Goal: Information Seeking & Learning: Learn about a topic

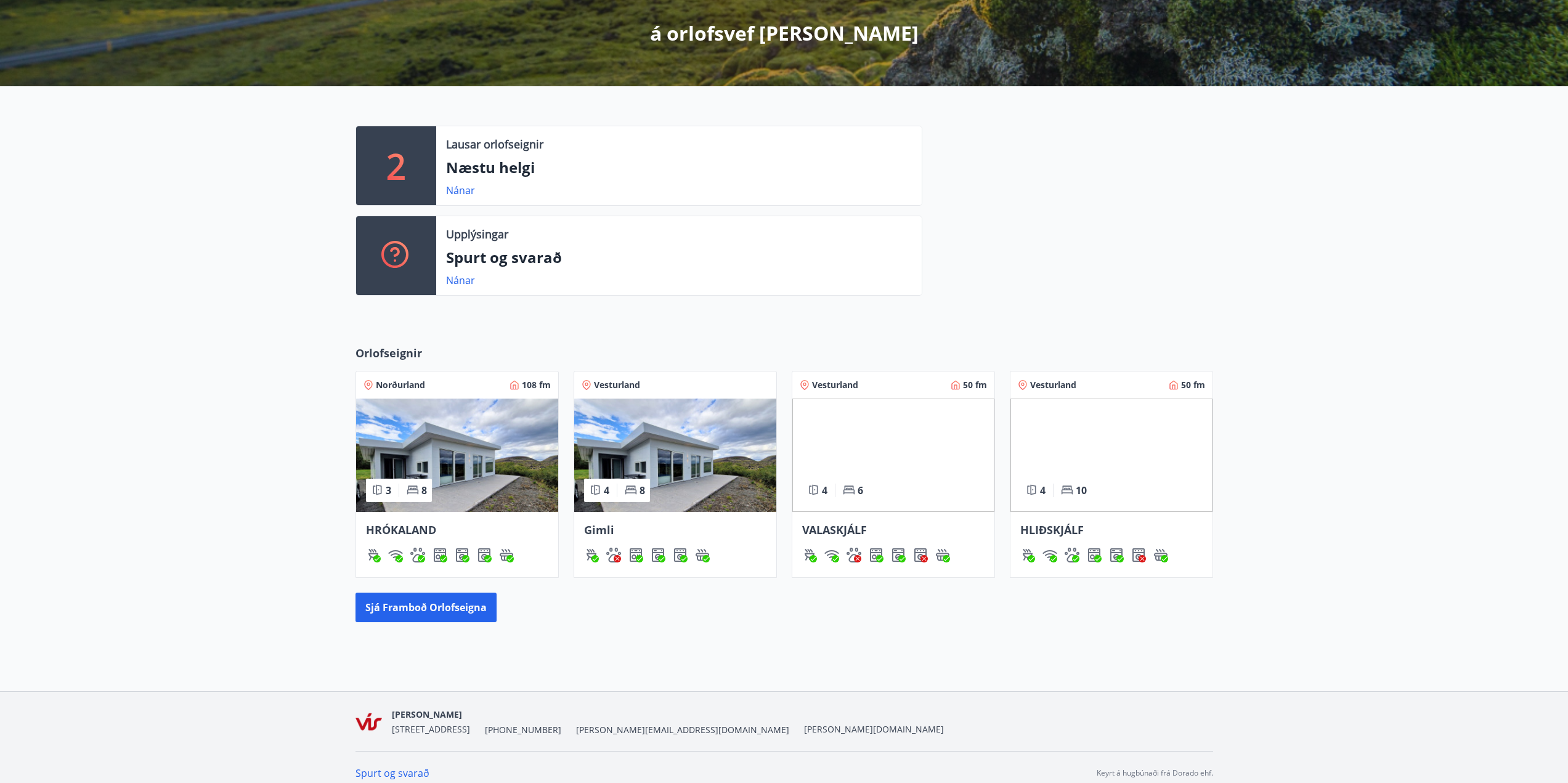
scroll to position [233, 0]
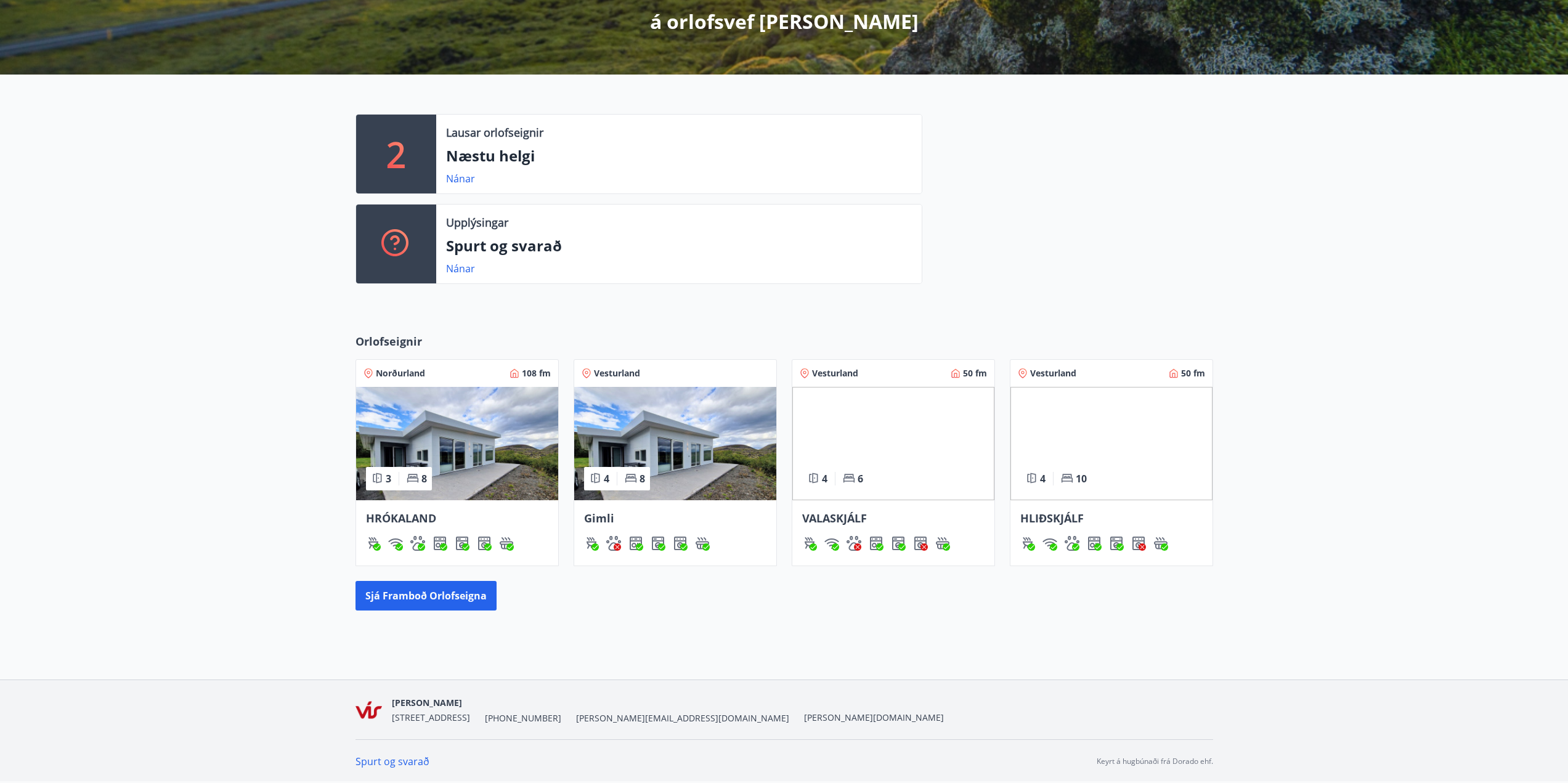
click at [210, 452] on div "Orlofseignir Norðurland 108 fm 3 8 HRÓKALAND Vesturland 4 8 Gimli Vesturland 50…" at bounding box center [784, 472] width 1568 height 317
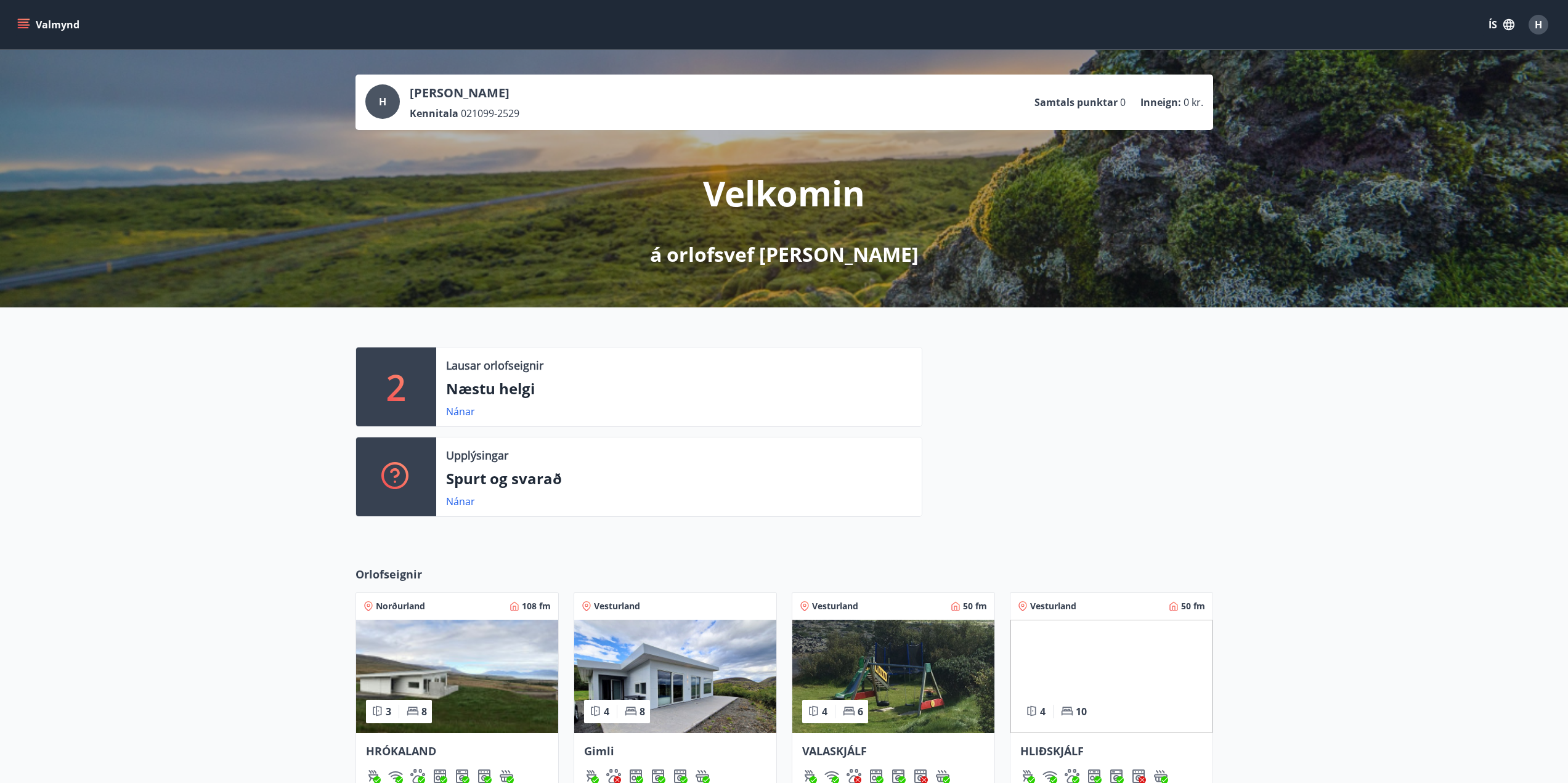
scroll to position [233, 0]
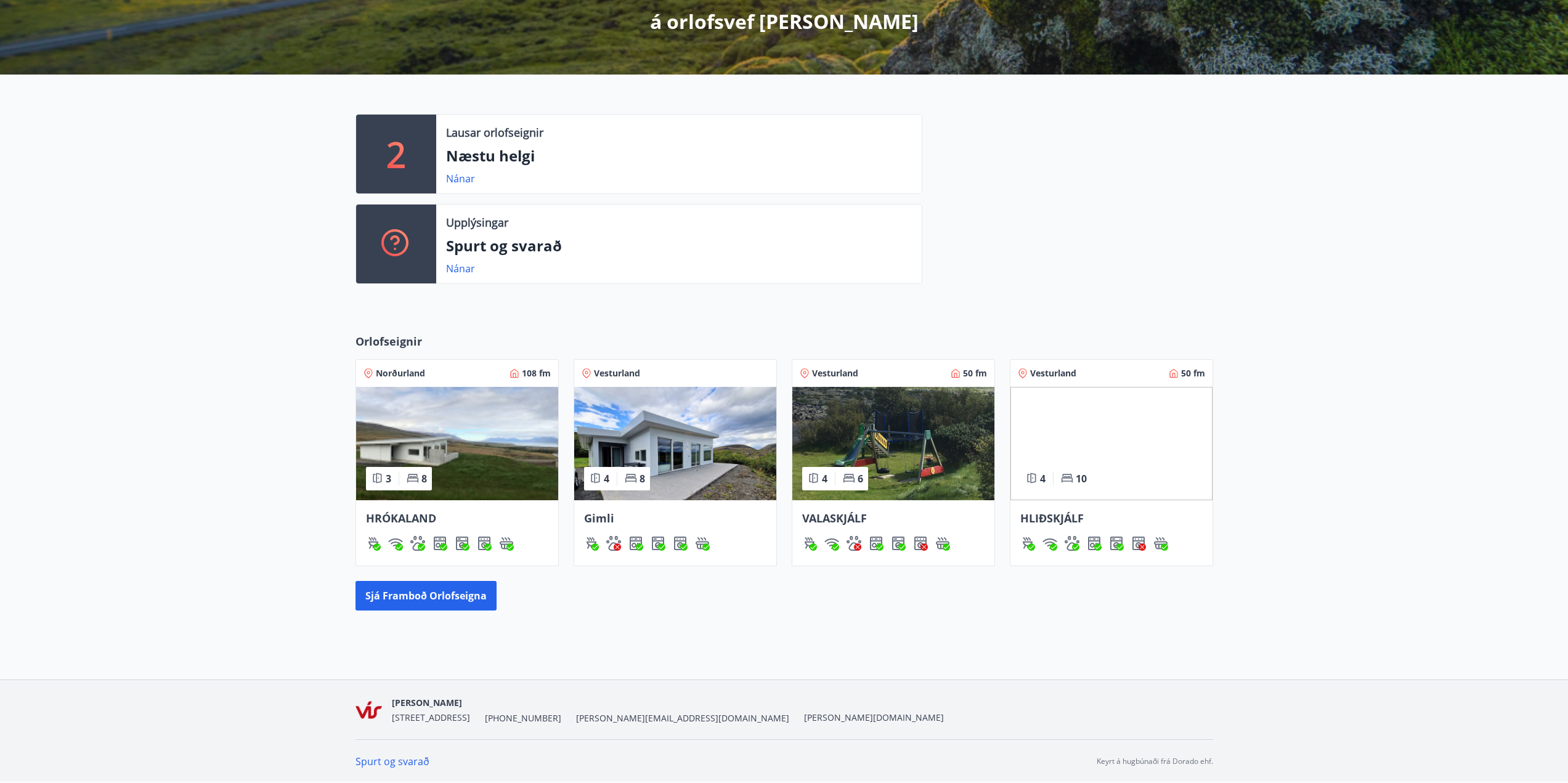
click at [1330, 503] on div "Orlofseignir Norðurland 108 fm 3 8 HRÓKALAND Vesturland 4 8 Gimli Vesturland 50…" at bounding box center [784, 472] width 1568 height 317
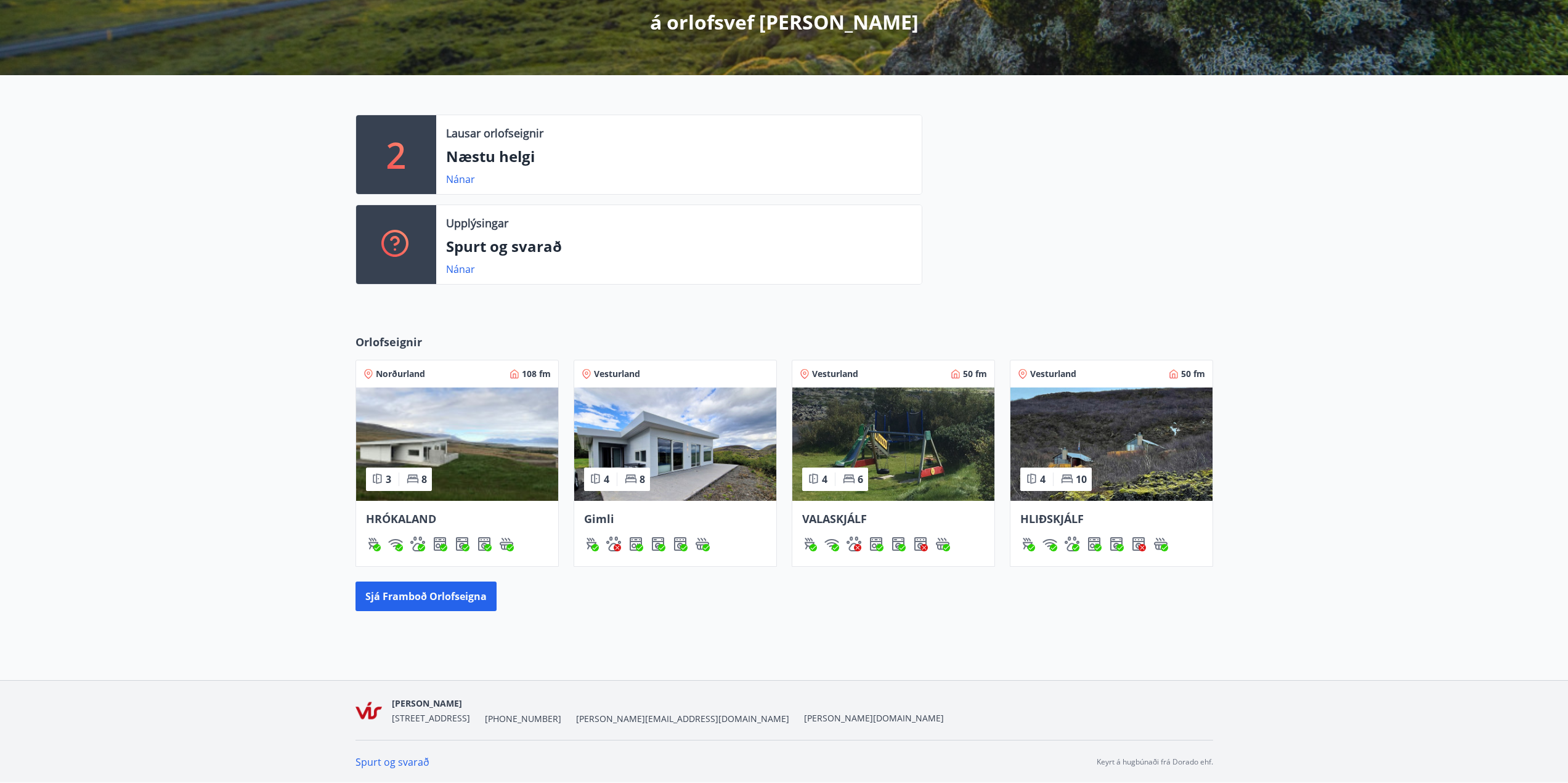
scroll to position [233, 0]
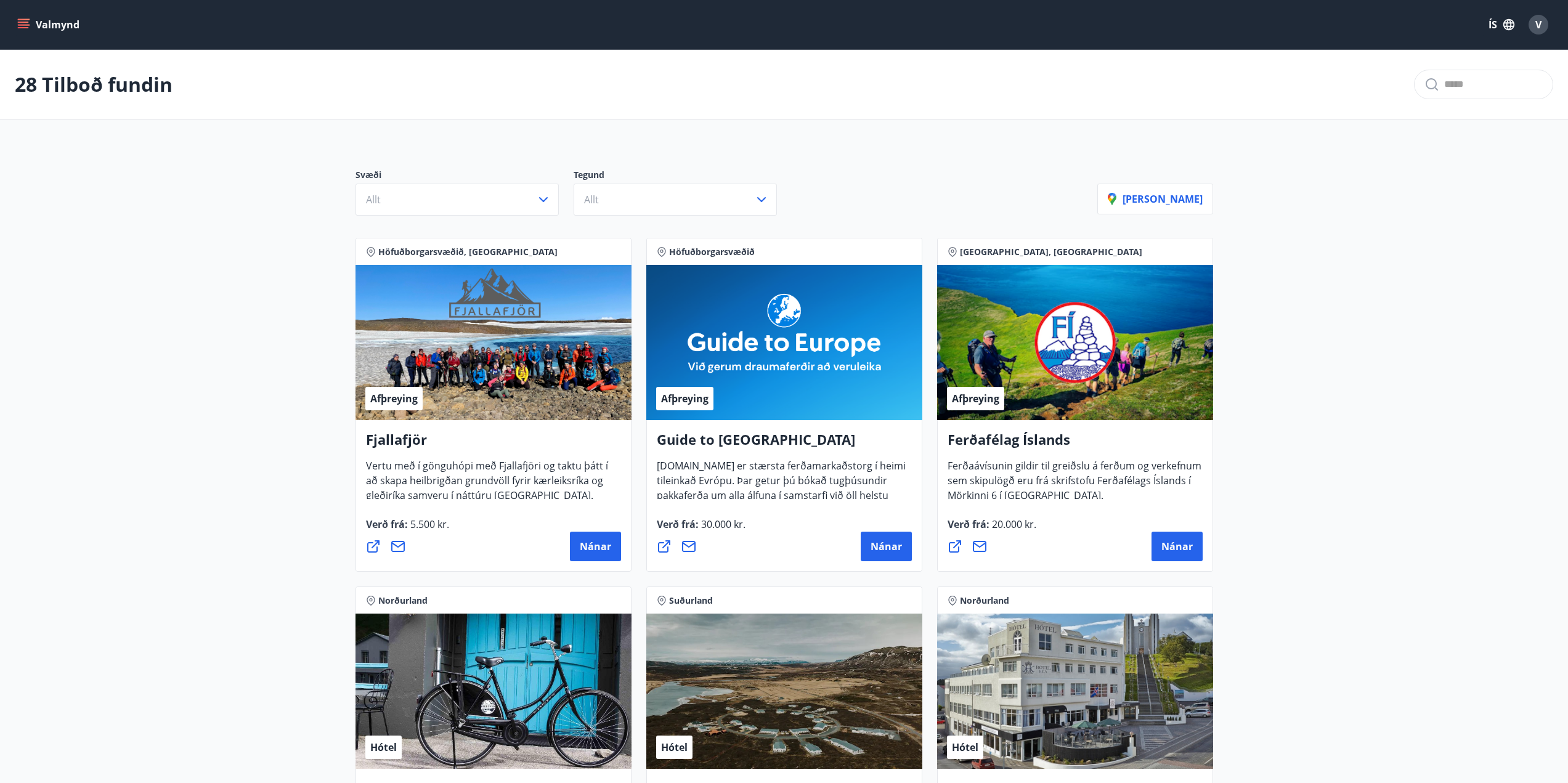
click at [21, 20] on icon "menu" at bounding box center [25, 20] width 14 height 2
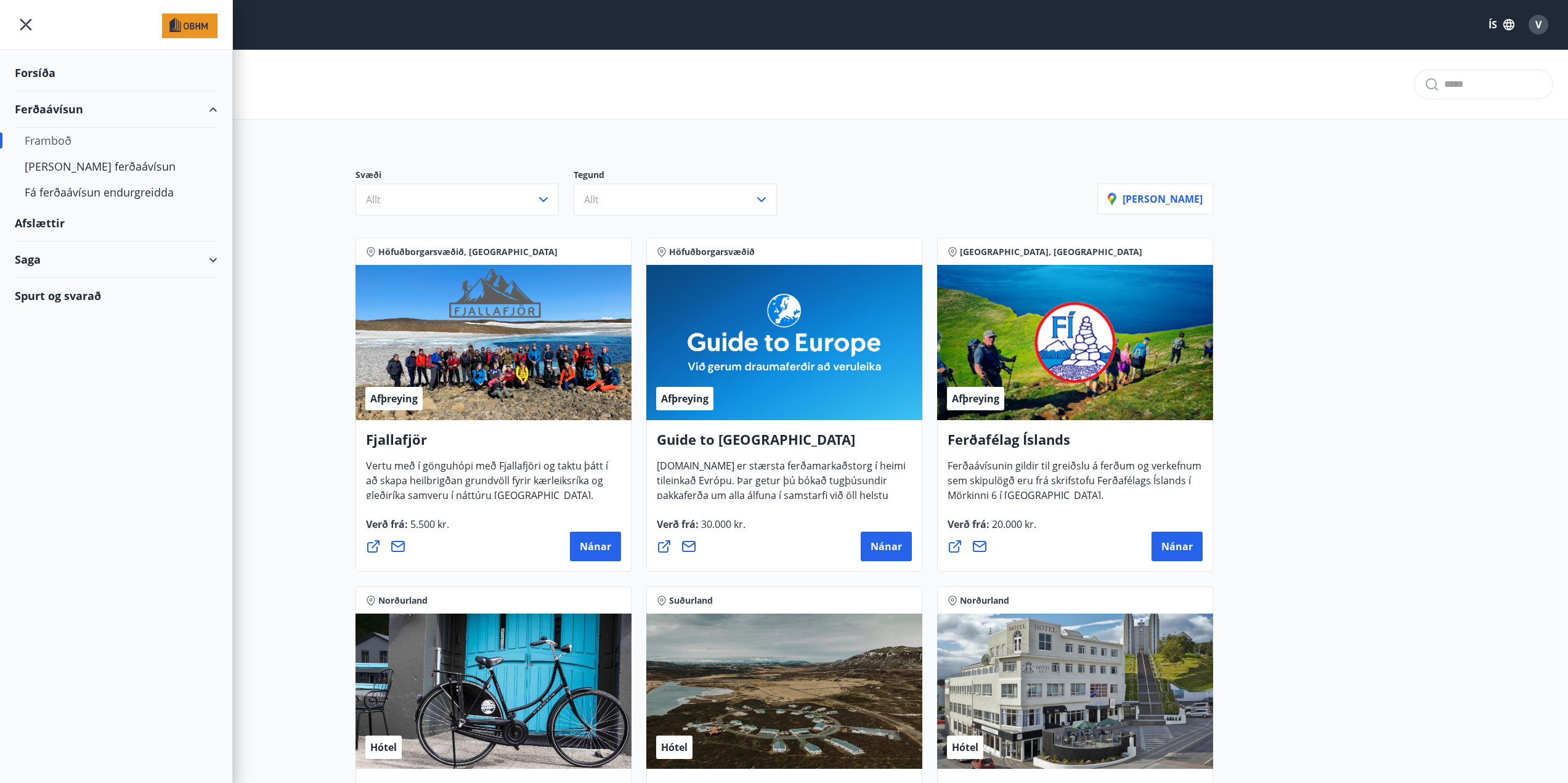
click at [39, 260] on div "Saga" at bounding box center [115, 260] width 203 height 36
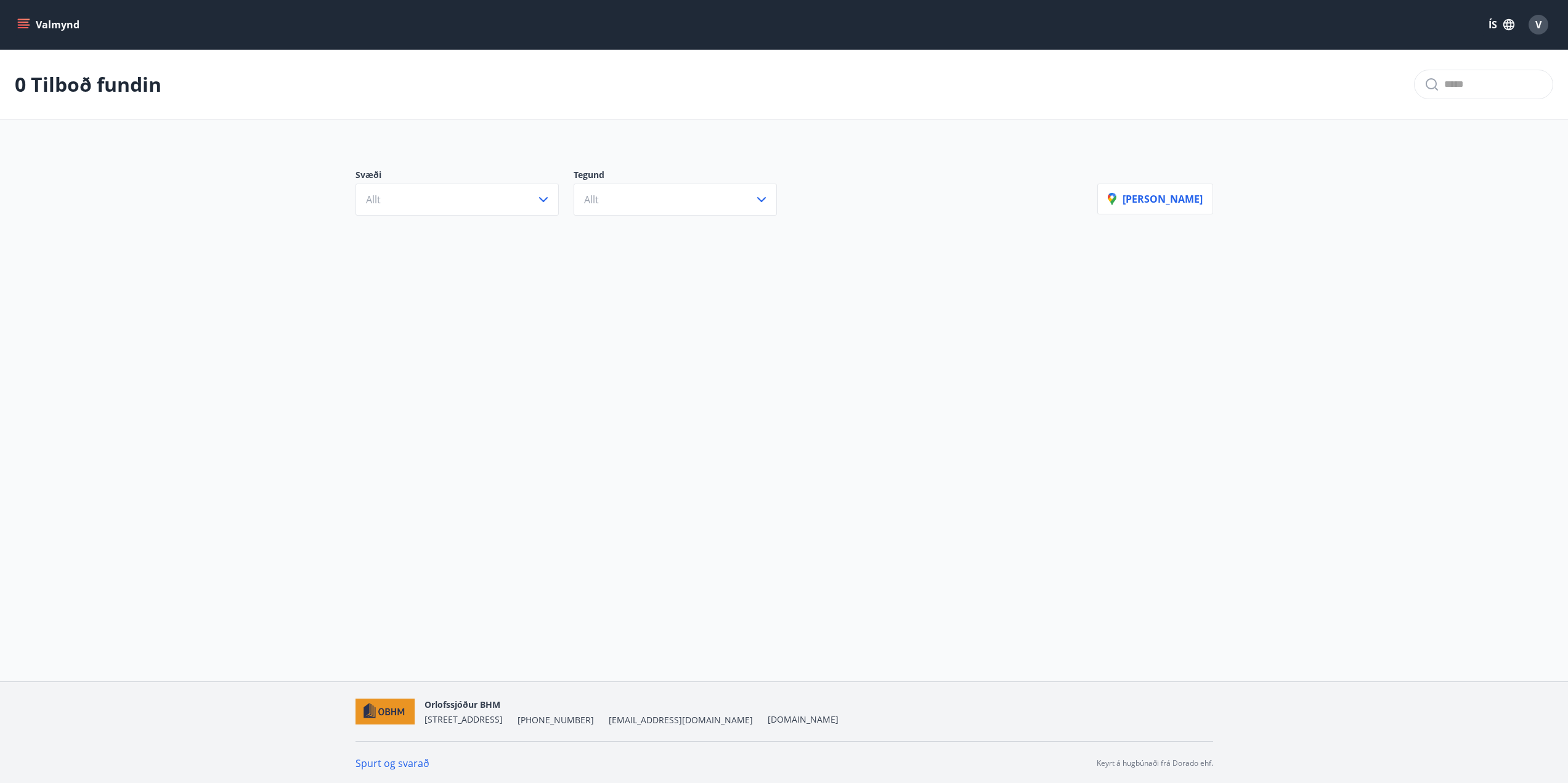
click at [27, 28] on icon "menu" at bounding box center [24, 28] width 11 height 2
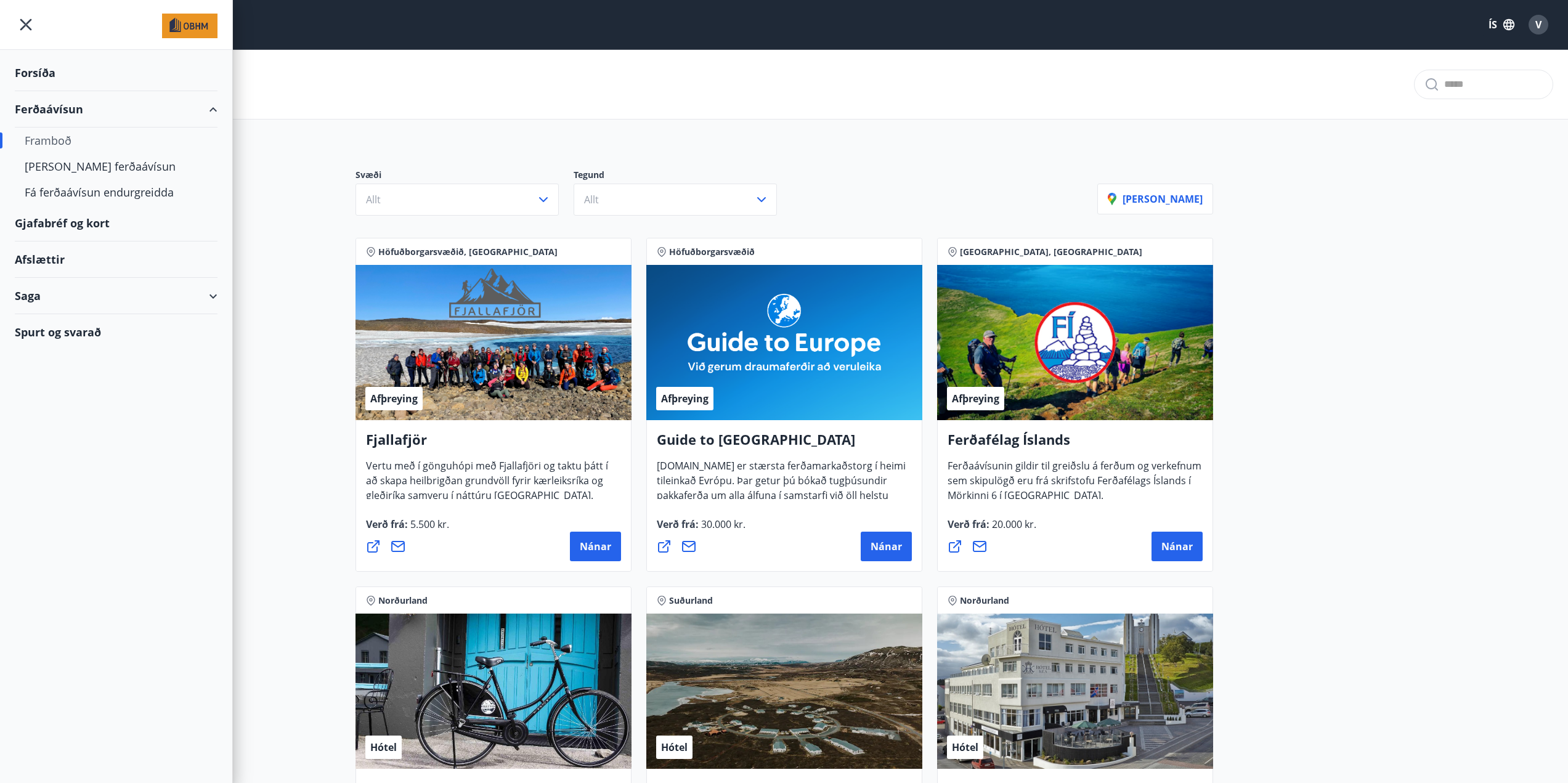
click at [69, 223] on div "Gjafabréf og kort" at bounding box center [115, 223] width 203 height 36
click at [29, 19] on icon "menu" at bounding box center [25, 24] width 22 height 22
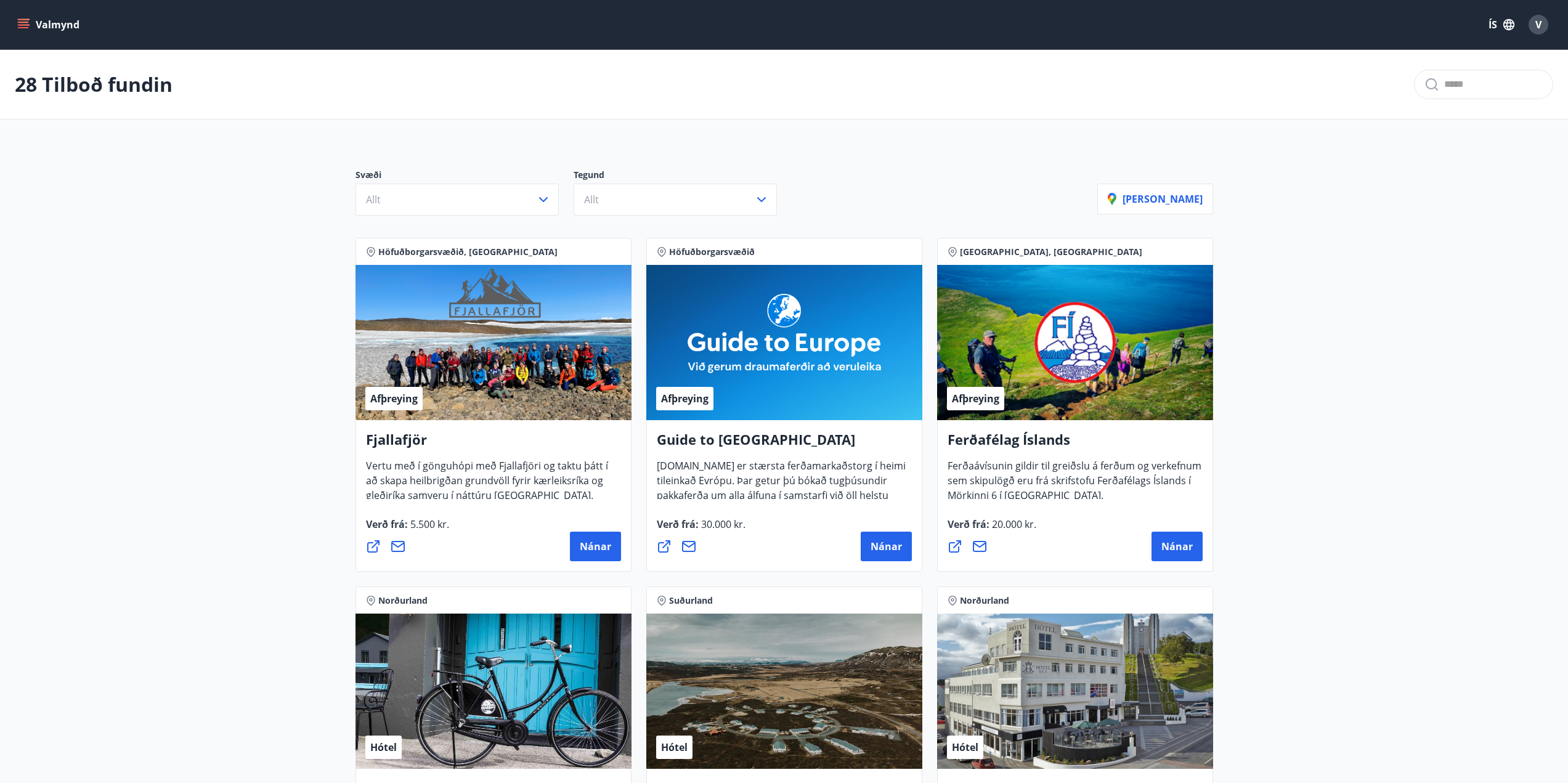
click at [1492, 30] on button "ÍS" at bounding box center [1501, 24] width 39 height 22
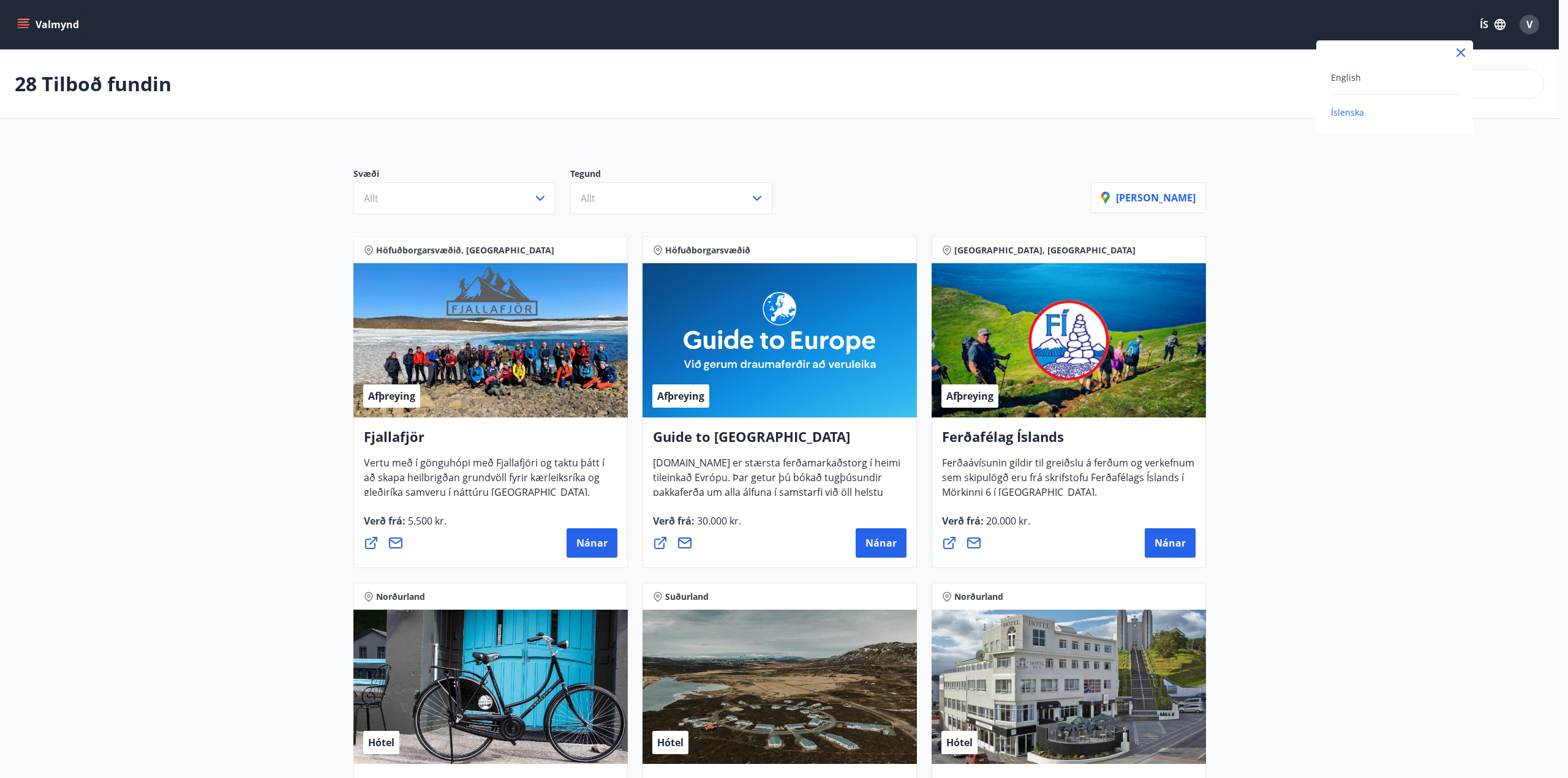
click at [1364, 73] on div "English" at bounding box center [1394, 76] width 128 height 14
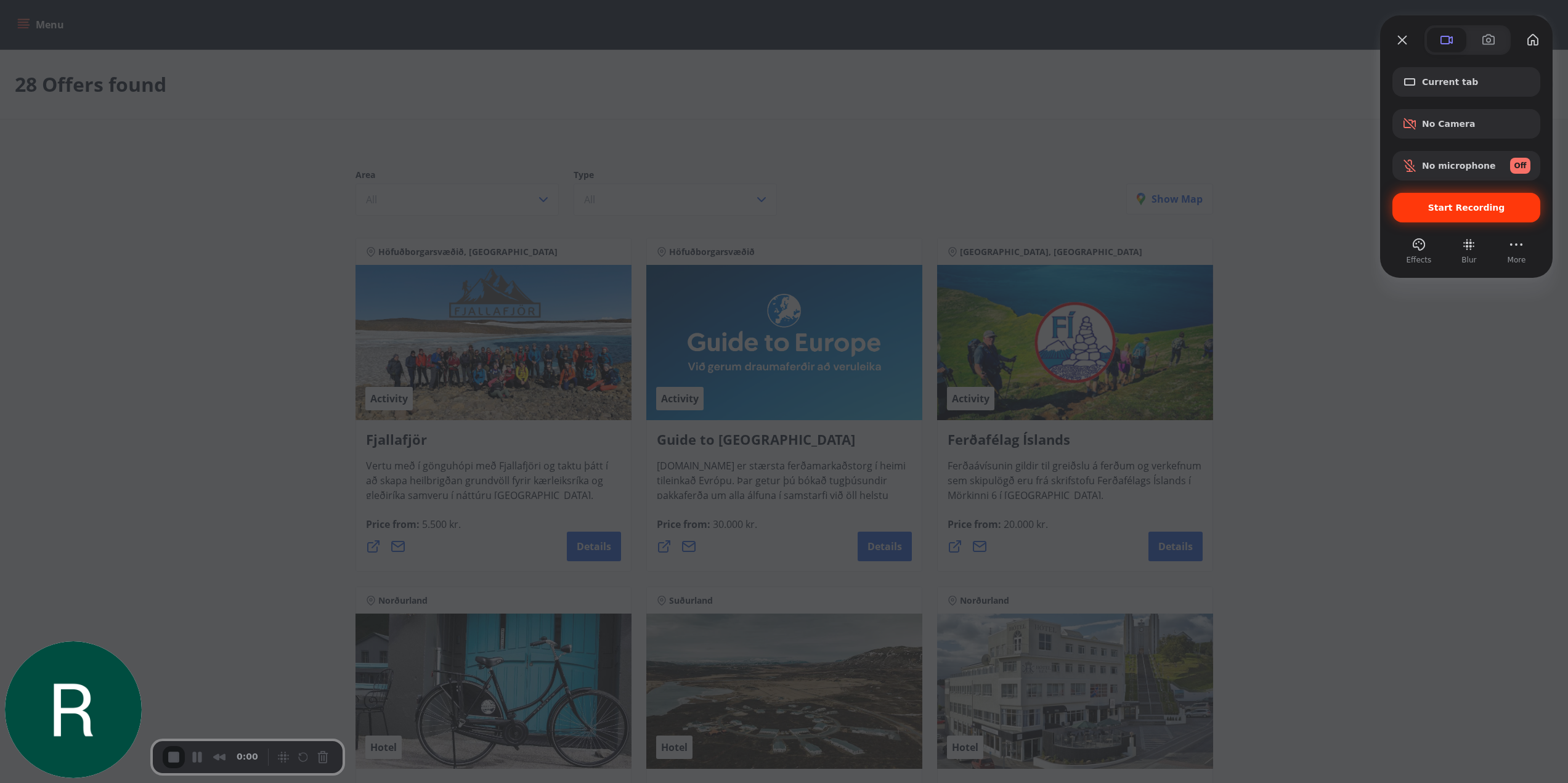
click at [1440, 217] on div "Start Recording" at bounding box center [1465, 207] width 148 height 30
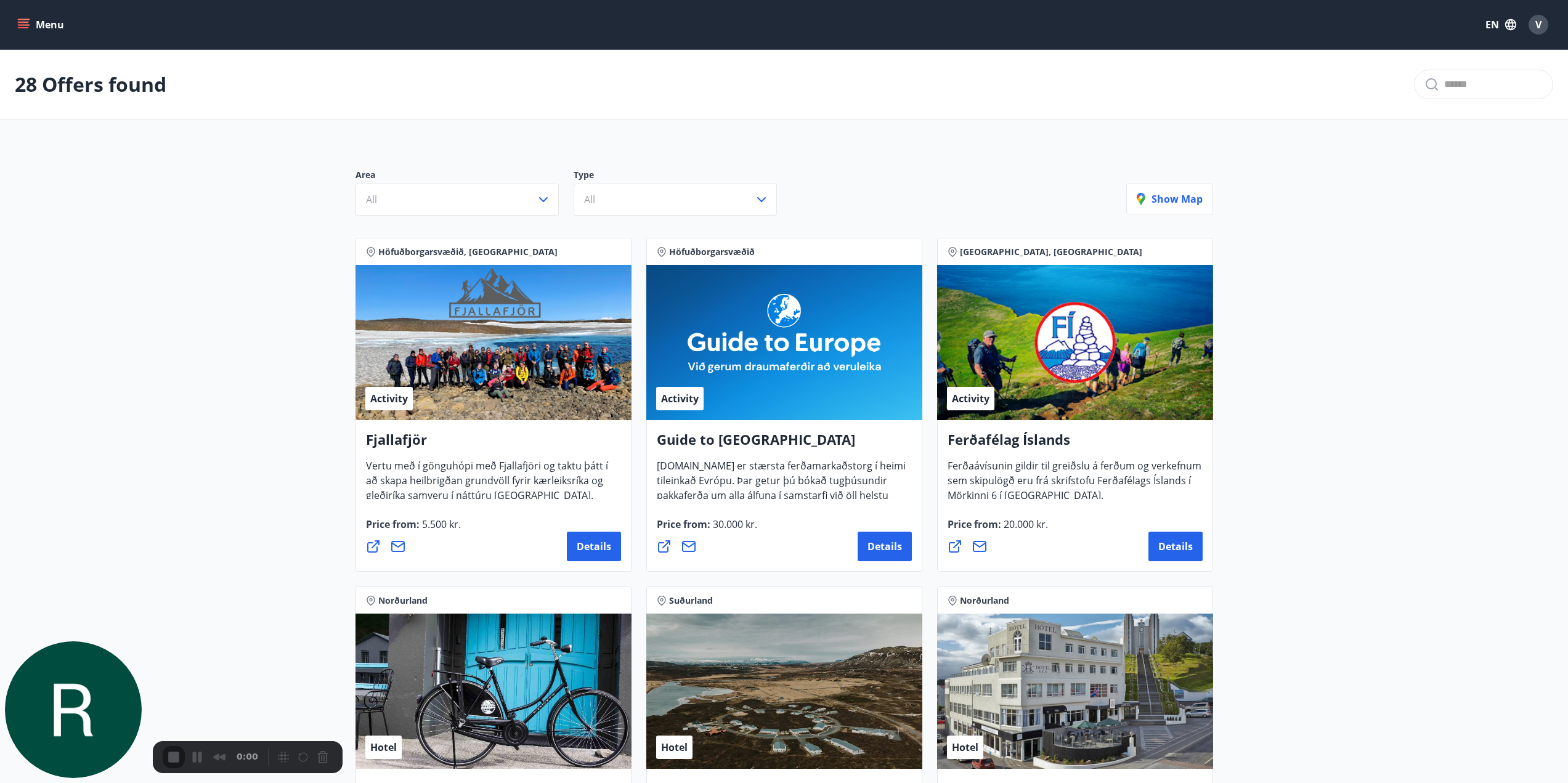
click at [24, 24] on icon "menu" at bounding box center [25, 25] width 14 height 2
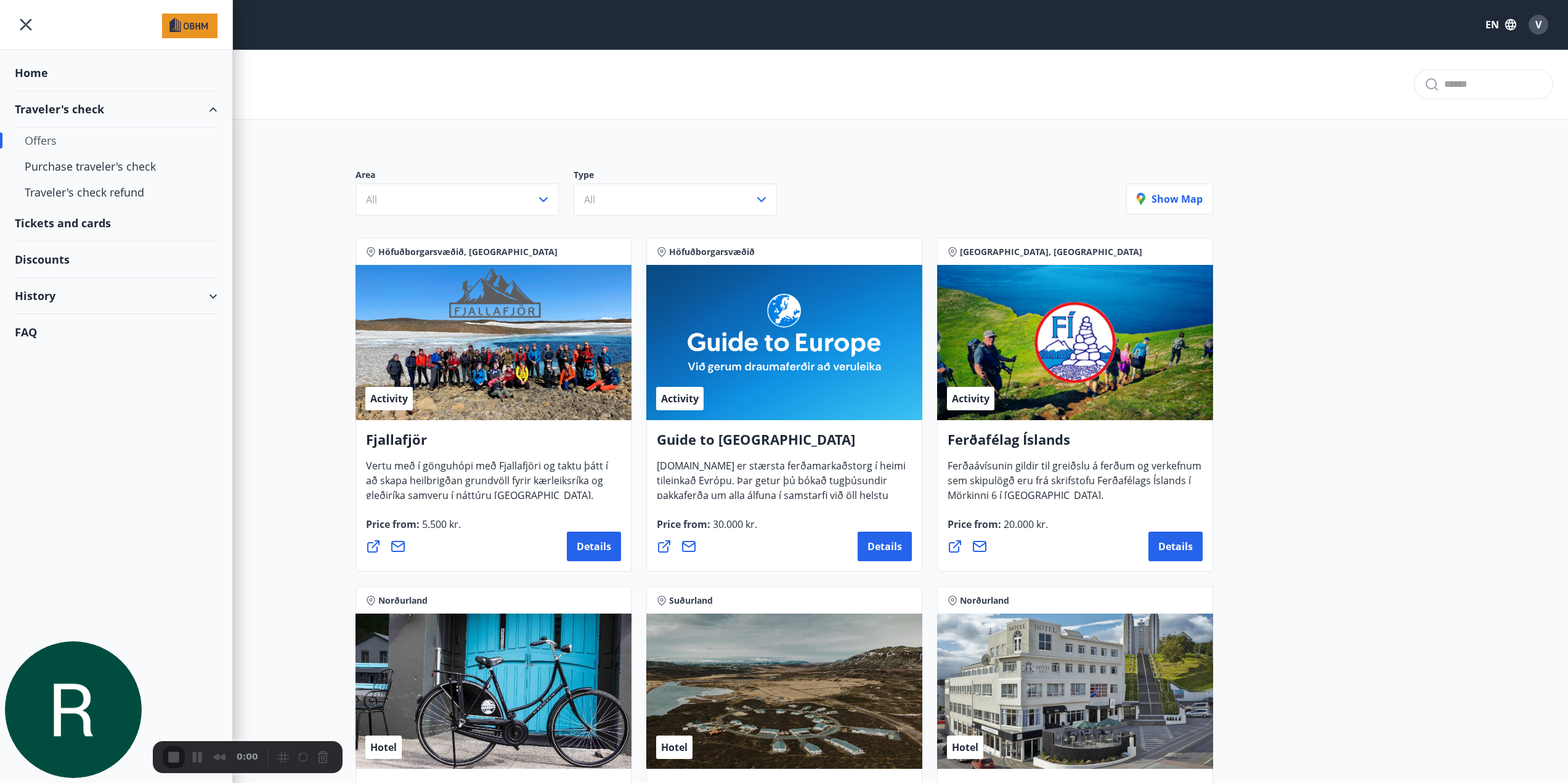
click at [65, 229] on div "Tickets and cards" at bounding box center [115, 223] width 203 height 36
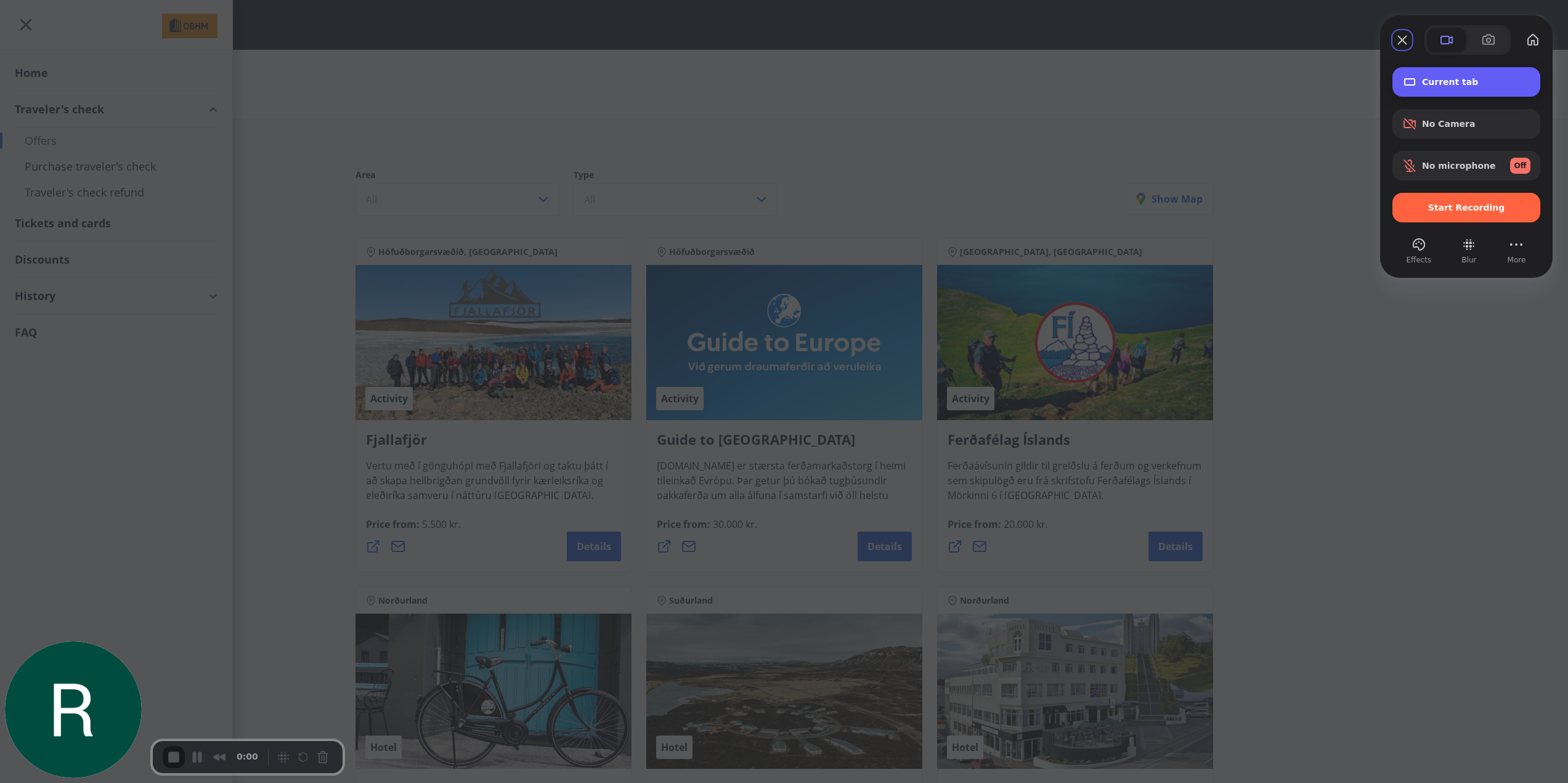
click at [1443, 90] on div "Current tab" at bounding box center [1465, 81] width 148 height 30
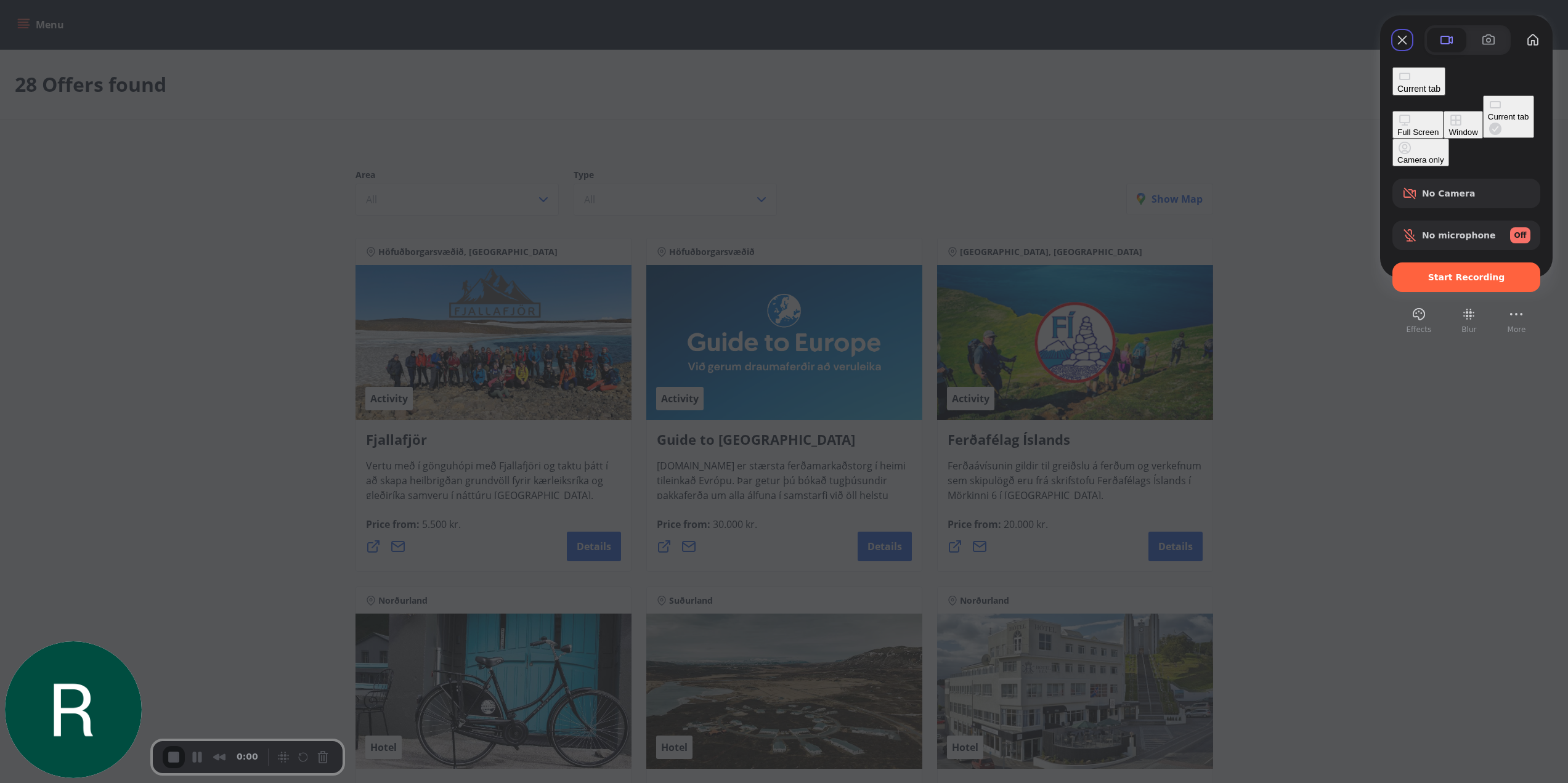
drag, startPoint x: 1307, startPoint y: 112, endPoint x: 1359, endPoint y: 125, distance: 53.6
click at [1448, 128] on div "Window" at bounding box center [1462, 132] width 29 height 9
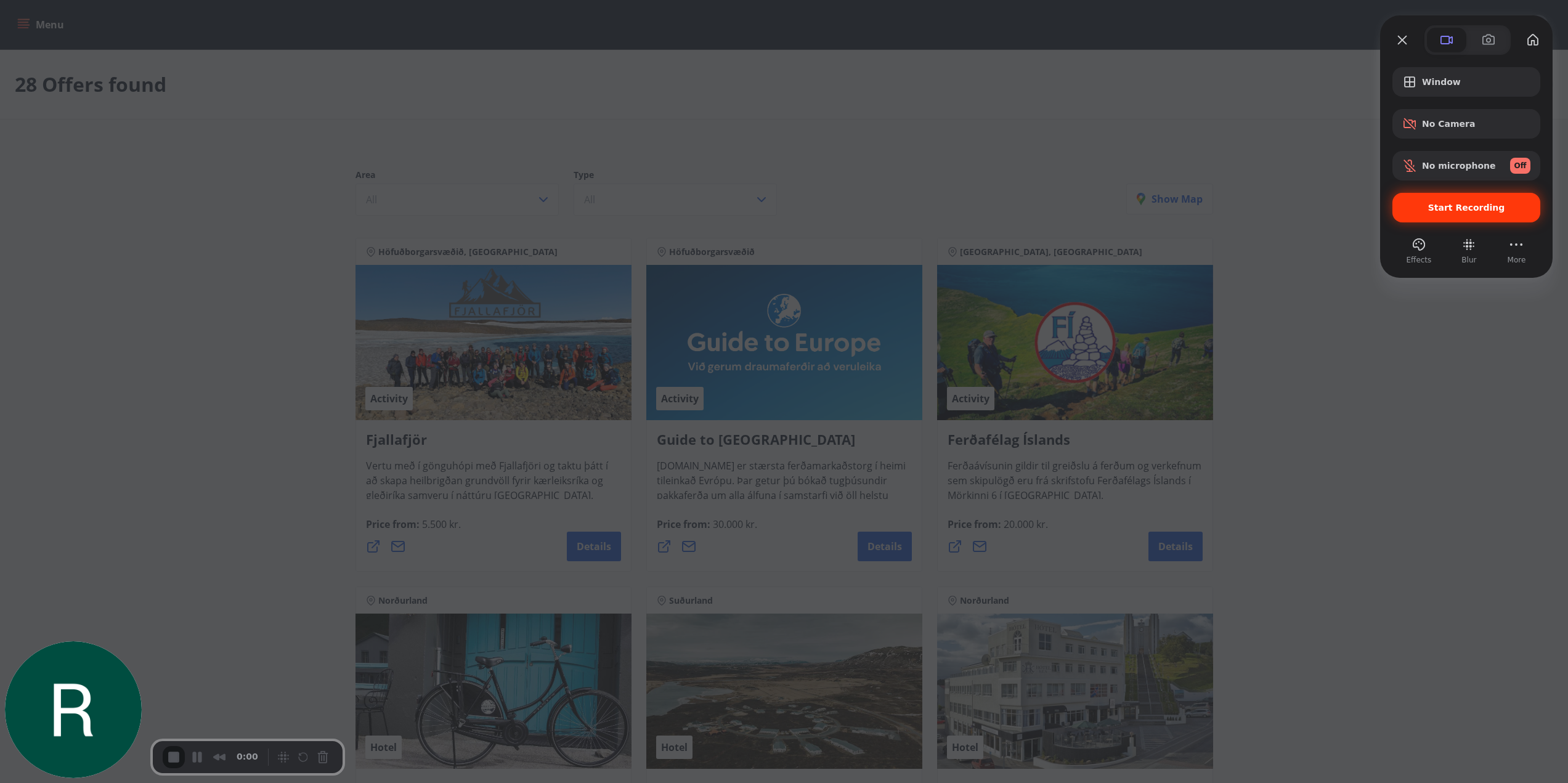
click at [1444, 195] on div "Start Recording" at bounding box center [1465, 207] width 148 height 30
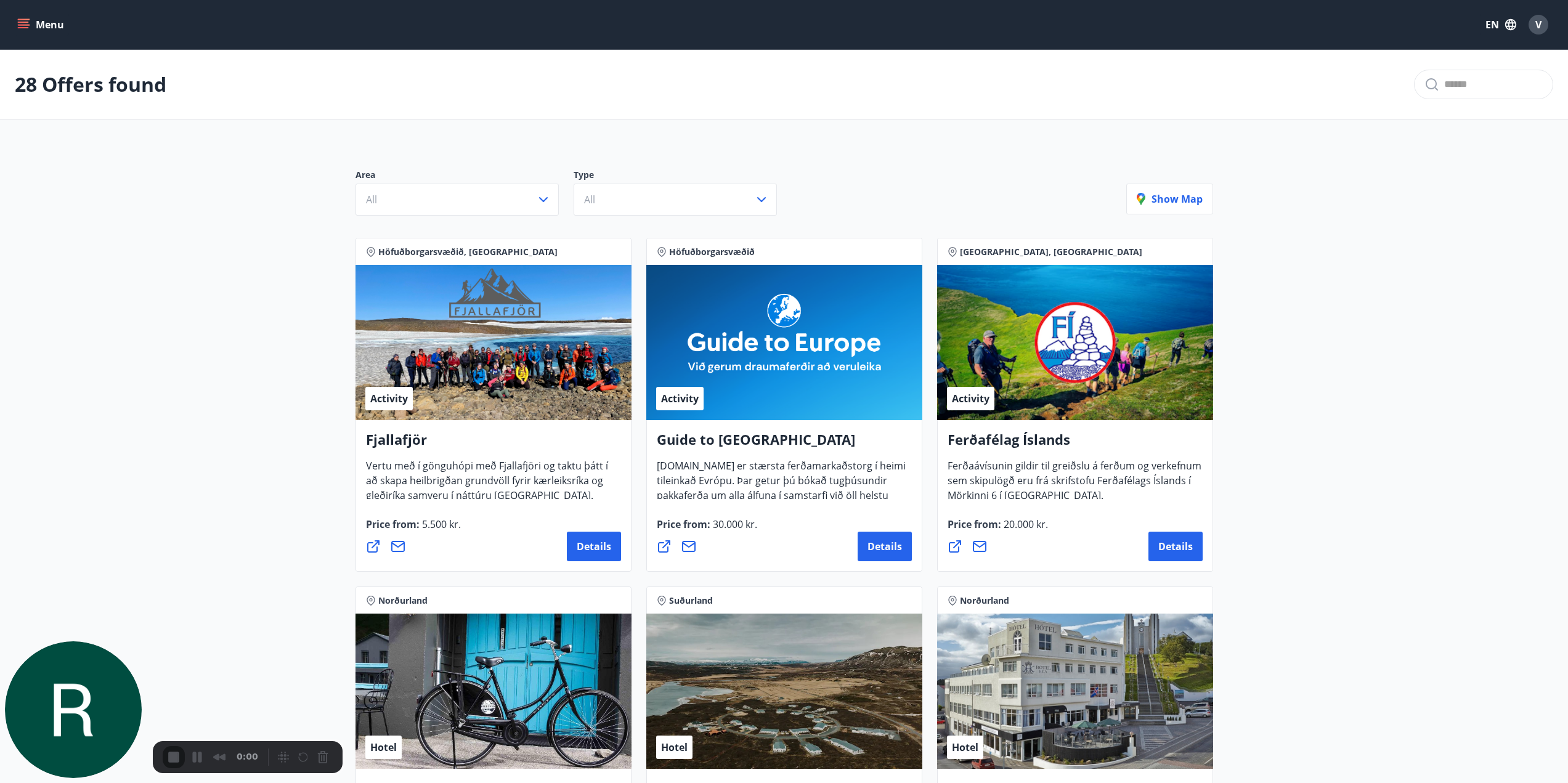
click at [23, 22] on icon "menu" at bounding box center [24, 22] width 11 height 2
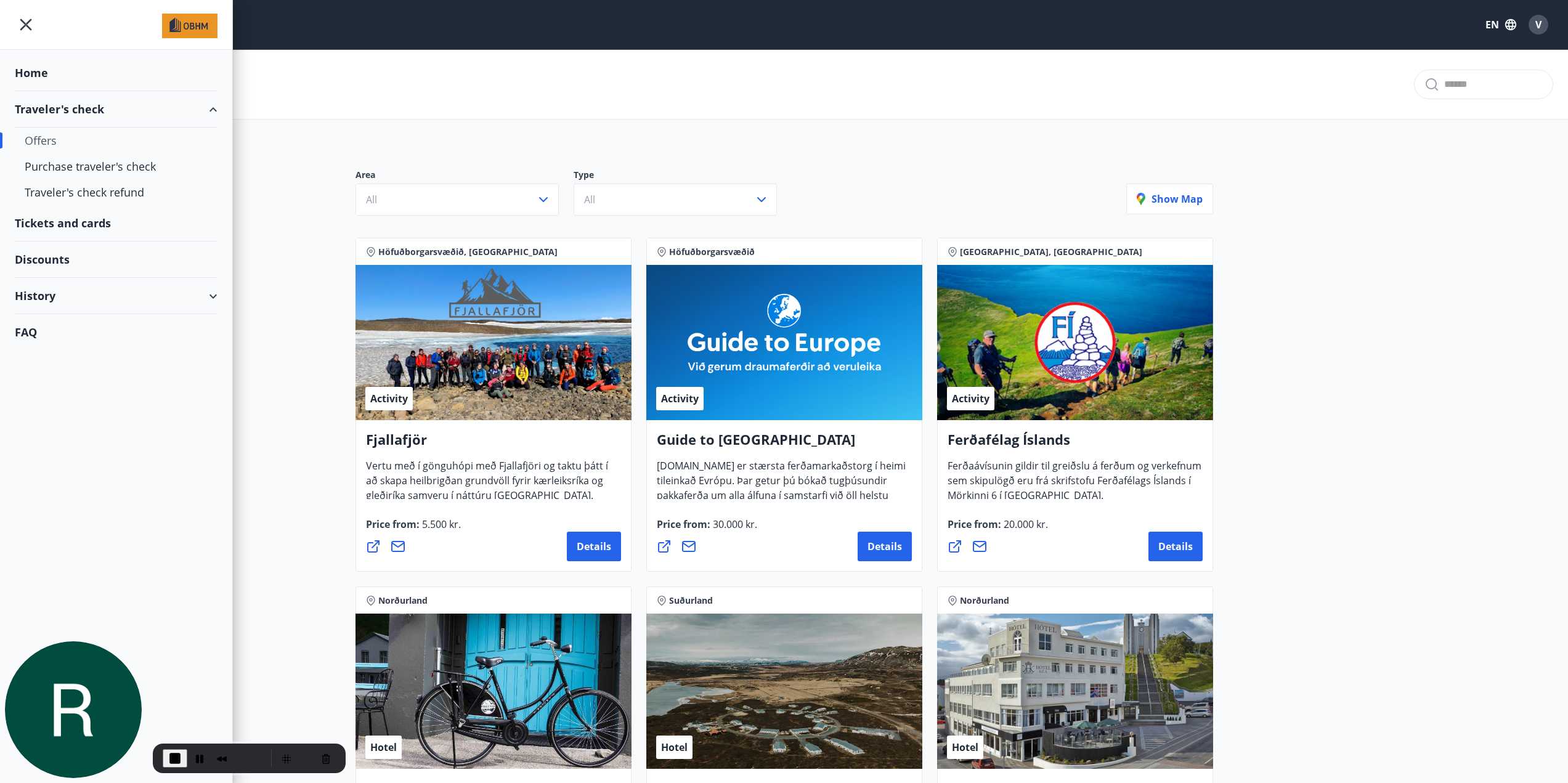
click at [61, 223] on div "Tickets and cards" at bounding box center [115, 223] width 203 height 36
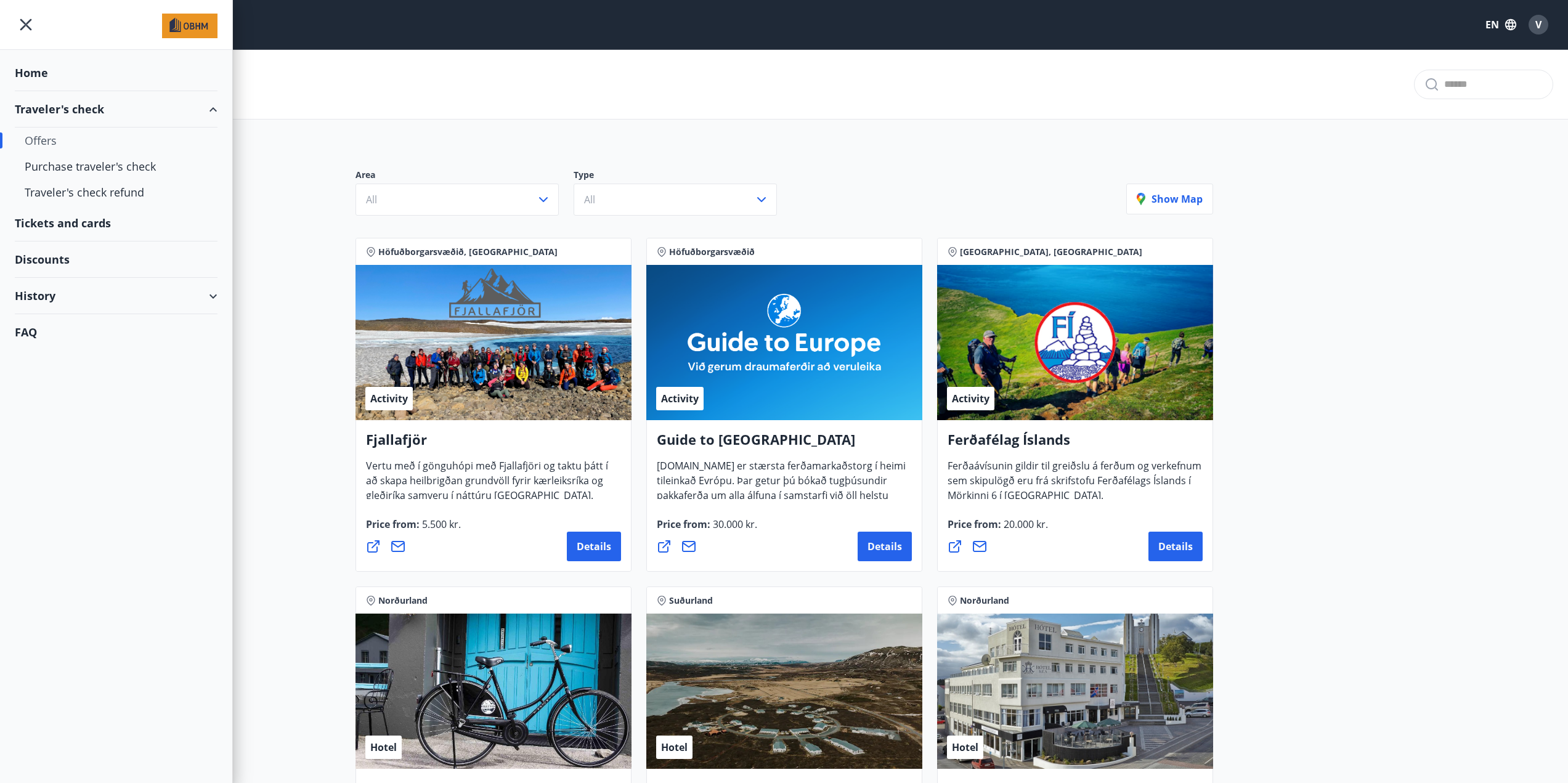
click at [70, 224] on div "Tickets and cards" at bounding box center [115, 223] width 203 height 36
